Goal: Information Seeking & Learning: Find specific page/section

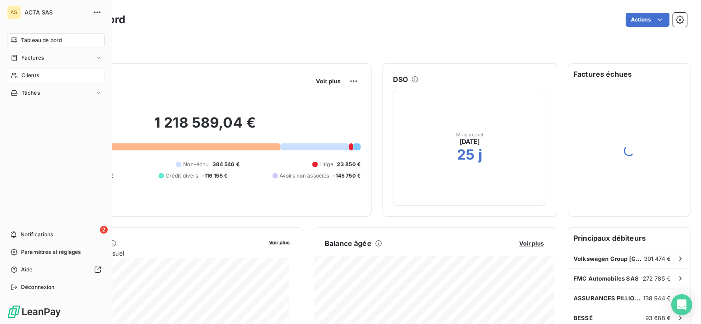
click at [24, 77] on span "Clients" at bounding box center [30, 75] width 18 height 8
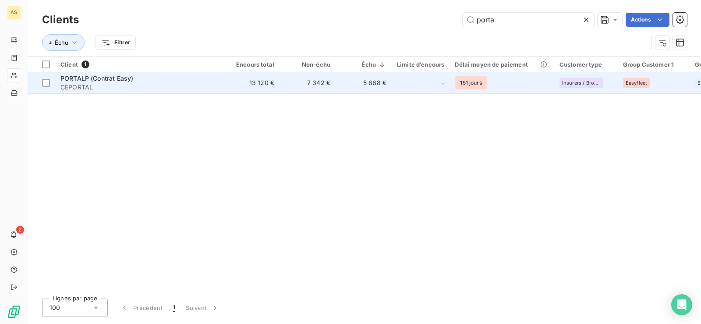
type input "porta"
click at [88, 78] on span "PORTALP (Contrat Easy)" at bounding box center [96, 77] width 73 height 7
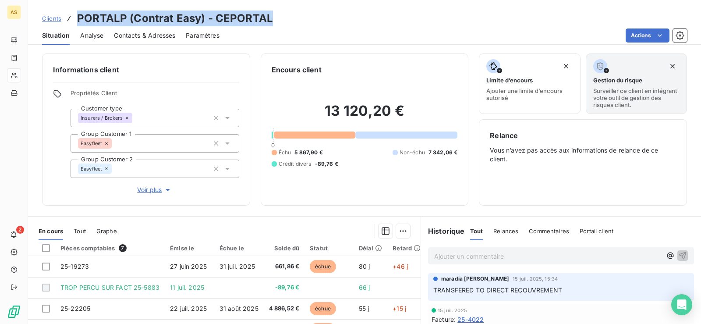
drag, startPoint x: 285, startPoint y: 23, endPoint x: 79, endPoint y: 14, distance: 206.0
click at [79, 14] on div "Clients PORTALP (Contrat Easy) - CEPORTAL" at bounding box center [364, 19] width 673 height 16
click at [79, 14] on h3 "PORTALP (Contrat Easy) - CEPORTAL" at bounding box center [175, 19] width 196 height 16
drag, startPoint x: 79, startPoint y: 14, endPoint x: 312, endPoint y: 21, distance: 233.5
click at [312, 21] on div "Clients PORTALP (Contrat Easy) - CEPORTAL" at bounding box center [364, 19] width 673 height 16
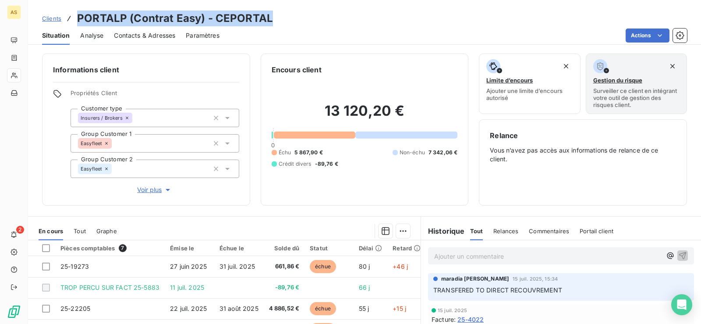
click at [312, 21] on div "Clients PORTALP (Contrat Easy) - CEPORTAL" at bounding box center [364, 19] width 673 height 16
drag, startPoint x: 312, startPoint y: 21, endPoint x: 77, endPoint y: 20, distance: 235.6
click at [77, 20] on div "Clients PORTALP (Contrat Easy) - CEPORTAL" at bounding box center [364, 19] width 673 height 16
click at [77, 20] on h3 "PORTALP (Contrat Easy) - CEPORTAL" at bounding box center [175, 19] width 196 height 16
drag, startPoint x: 77, startPoint y: 20, endPoint x: 329, endPoint y: 23, distance: 252.7
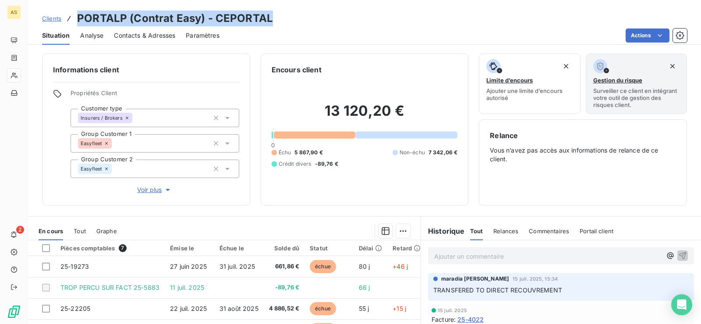
click at [329, 23] on div "Clients PORTALP (Contrat Easy) - CEPORTAL" at bounding box center [364, 19] width 673 height 16
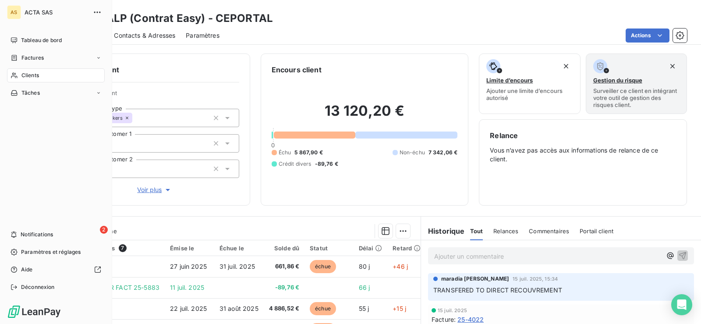
click at [39, 75] on span "Clients" at bounding box center [30, 75] width 18 height 8
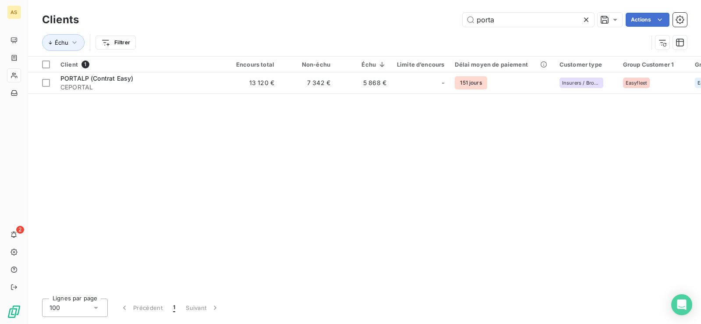
drag, startPoint x: 520, startPoint y: 18, endPoint x: 445, endPoint y: 17, distance: 74.9
click at [445, 17] on div "porta Actions" at bounding box center [387, 20] width 597 height 14
drag, startPoint x: 523, startPoint y: 18, endPoint x: 448, endPoint y: 13, distance: 75.5
click at [448, 13] on div "verspieren Actions" at bounding box center [387, 20] width 597 height 14
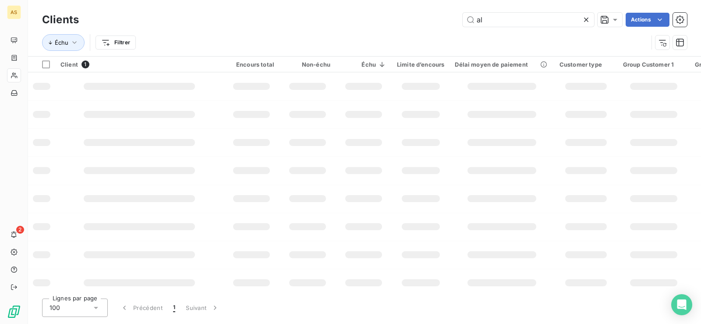
type input "a"
type input "c"
click at [448, 13] on div "Actions" at bounding box center [387, 20] width 597 height 14
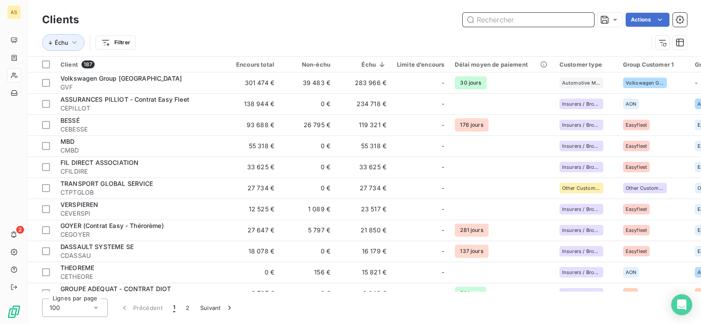
click at [504, 24] on input "text" at bounding box center [527, 20] width 131 height 14
click at [119, 39] on html "AS 2 Clients Actions Échu Filtrer Client 187 Encours total Non-échu Échu Limite…" at bounding box center [350, 162] width 701 height 324
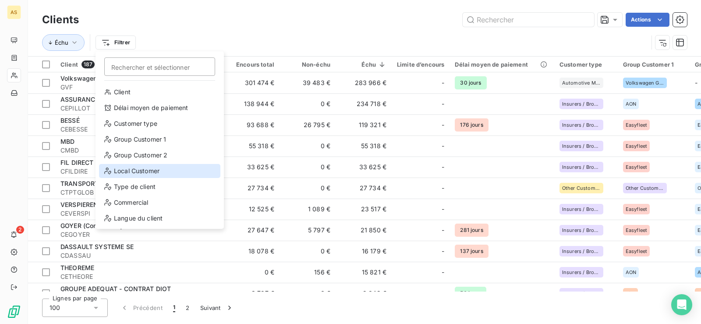
click at [131, 174] on div "Local Customer" at bounding box center [159, 171] width 121 height 14
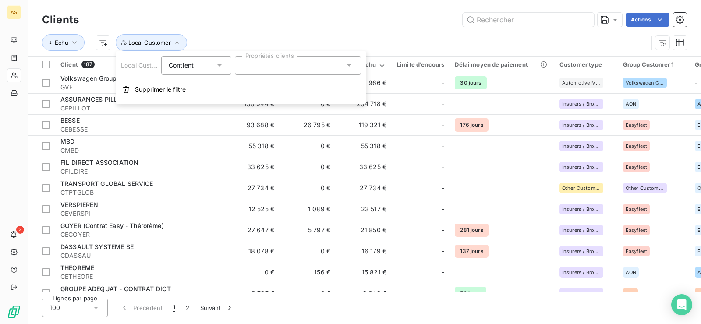
click at [292, 70] on div at bounding box center [298, 65] width 126 height 18
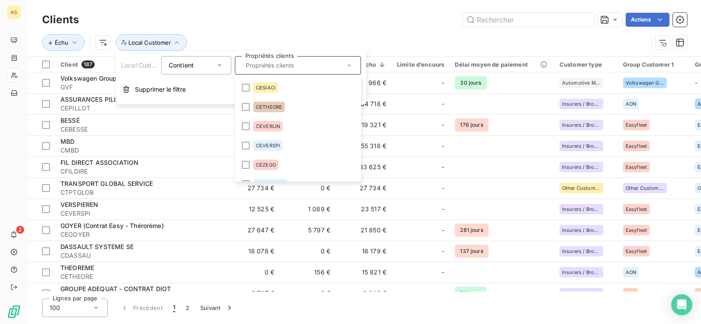
scroll to position [480, 0]
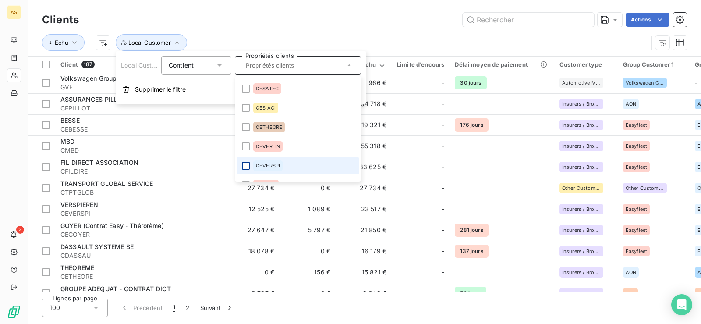
click at [246, 167] on div at bounding box center [246, 166] width 8 height 8
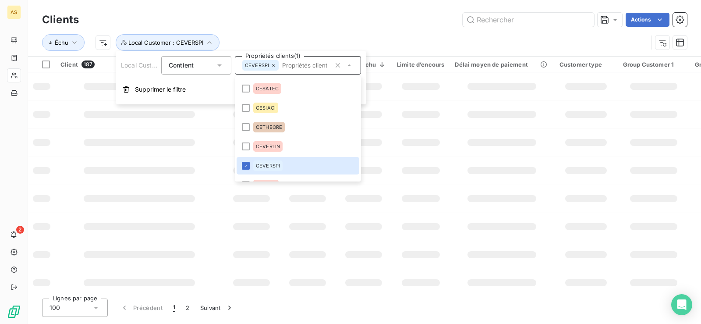
click at [385, 23] on div "Actions" at bounding box center [387, 20] width 597 height 14
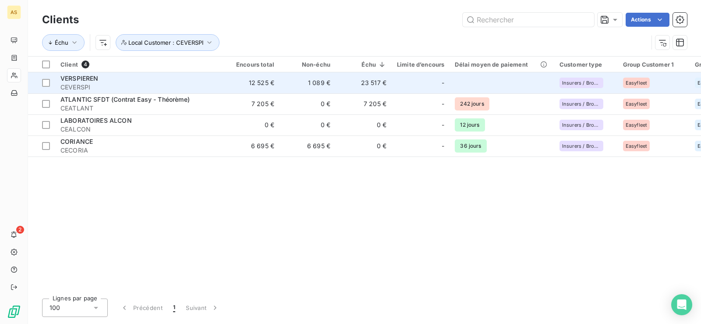
click at [83, 79] on span "VERSPIEREN" at bounding box center [79, 77] width 38 height 7
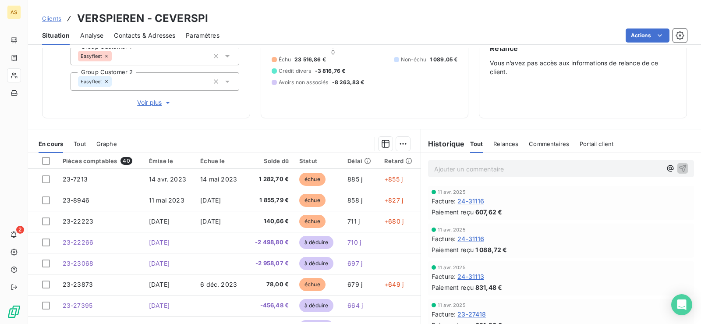
scroll to position [88, 0]
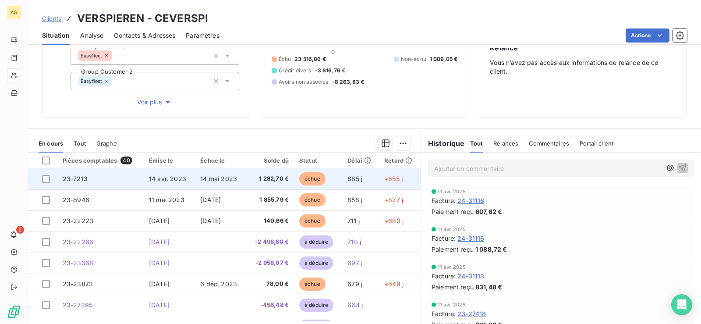
click at [217, 176] on span "14 mai 2023" at bounding box center [218, 178] width 37 height 7
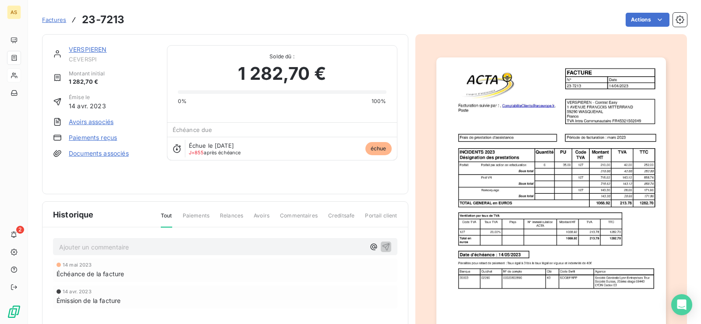
click at [101, 158] on div "VERSPIEREN CEVERSPI Montant initial 1 282,70 € Émise le [DATE] Avoirs associés …" at bounding box center [104, 114] width 103 height 138
click at [96, 155] on link "Documents associés" at bounding box center [99, 153] width 60 height 9
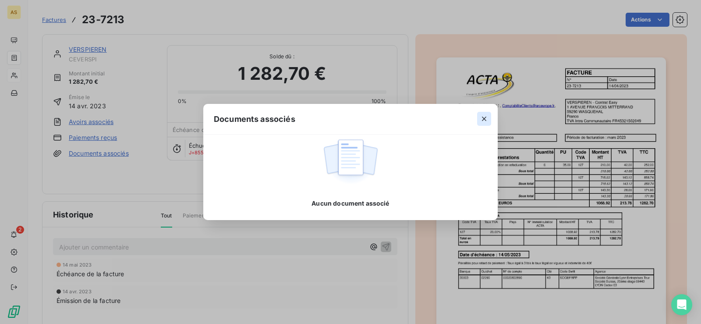
click at [486, 116] on icon "button" at bounding box center [484, 118] width 9 height 9
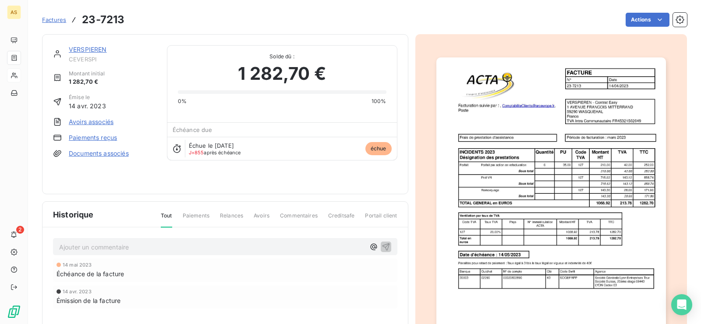
click at [56, 21] on span "Factures" at bounding box center [54, 19] width 24 height 7
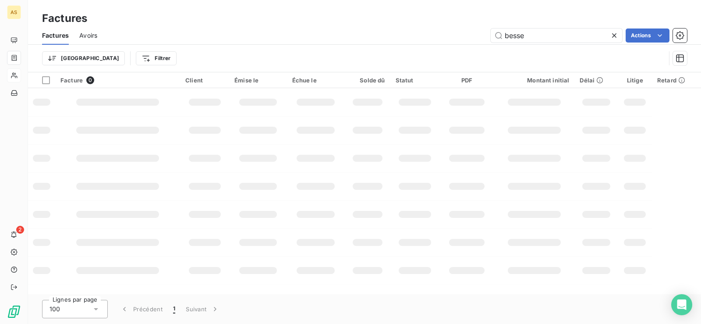
drag, startPoint x: 545, startPoint y: 36, endPoint x: 469, endPoint y: 42, distance: 76.0
click at [469, 42] on div "besse Actions" at bounding box center [397, 35] width 579 height 14
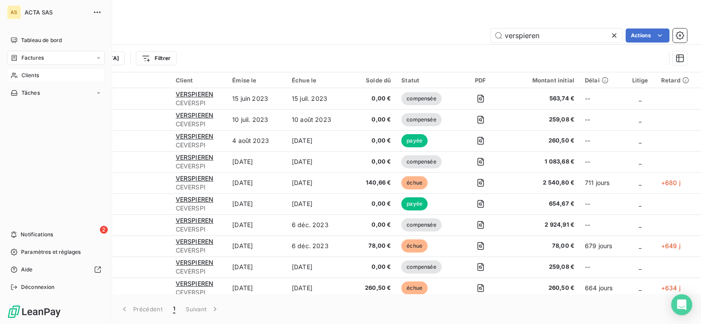
type input "verspieren"
click at [29, 71] on div "Clients" at bounding box center [56, 75] width 98 height 14
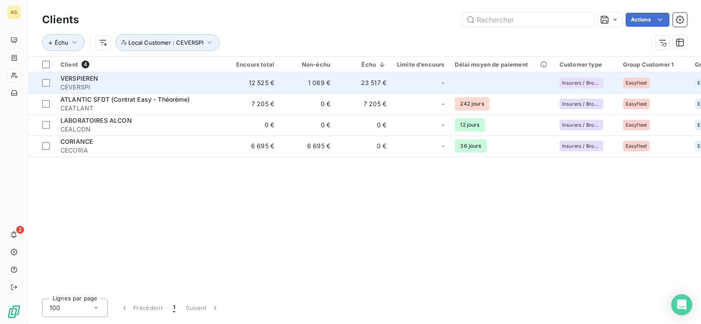
click at [85, 77] on span "VERSPIEREN" at bounding box center [79, 77] width 38 height 7
